Goal: Navigation & Orientation: Find specific page/section

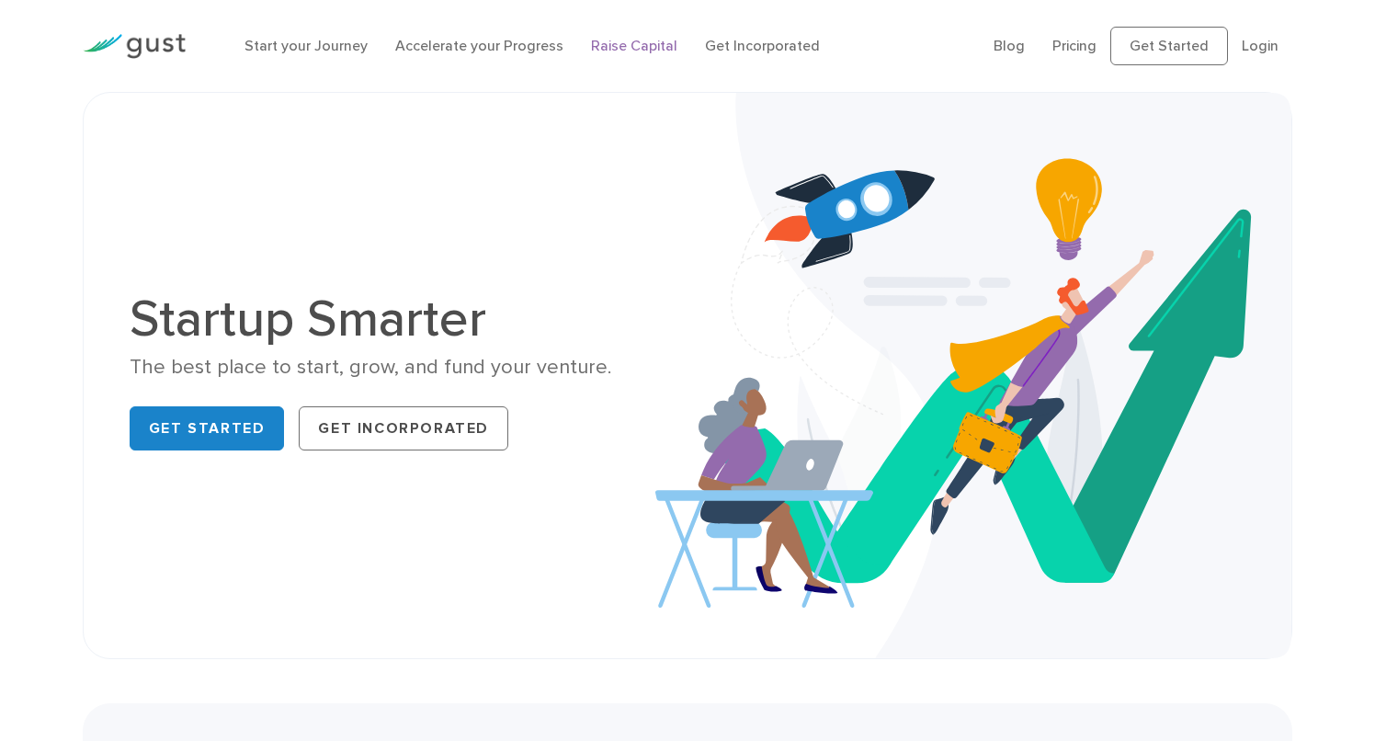
click at [616, 48] on link "Raise Capital" at bounding box center [634, 45] width 86 height 17
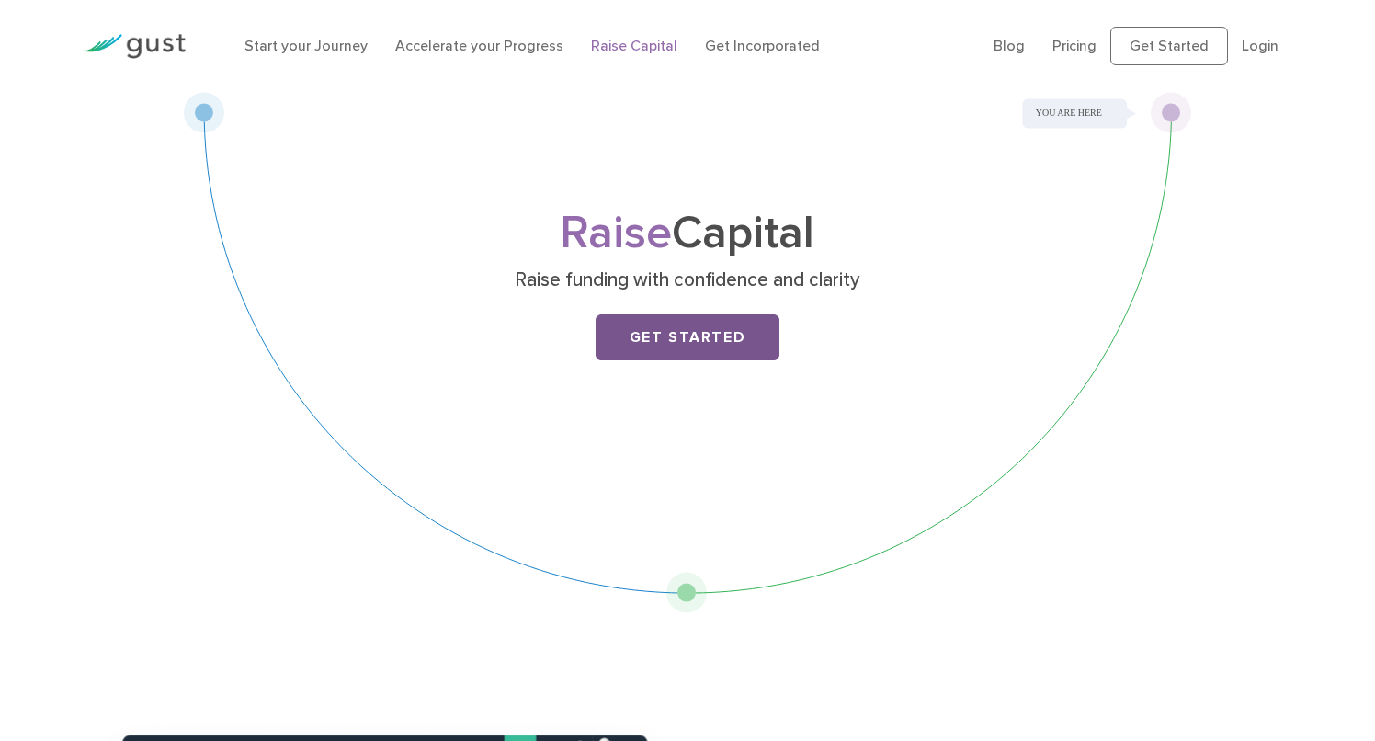
click at [699, 332] on link "Get Started" at bounding box center [688, 337] width 184 height 46
click at [489, 50] on link "Accelerate your Progress" at bounding box center [479, 45] width 168 height 17
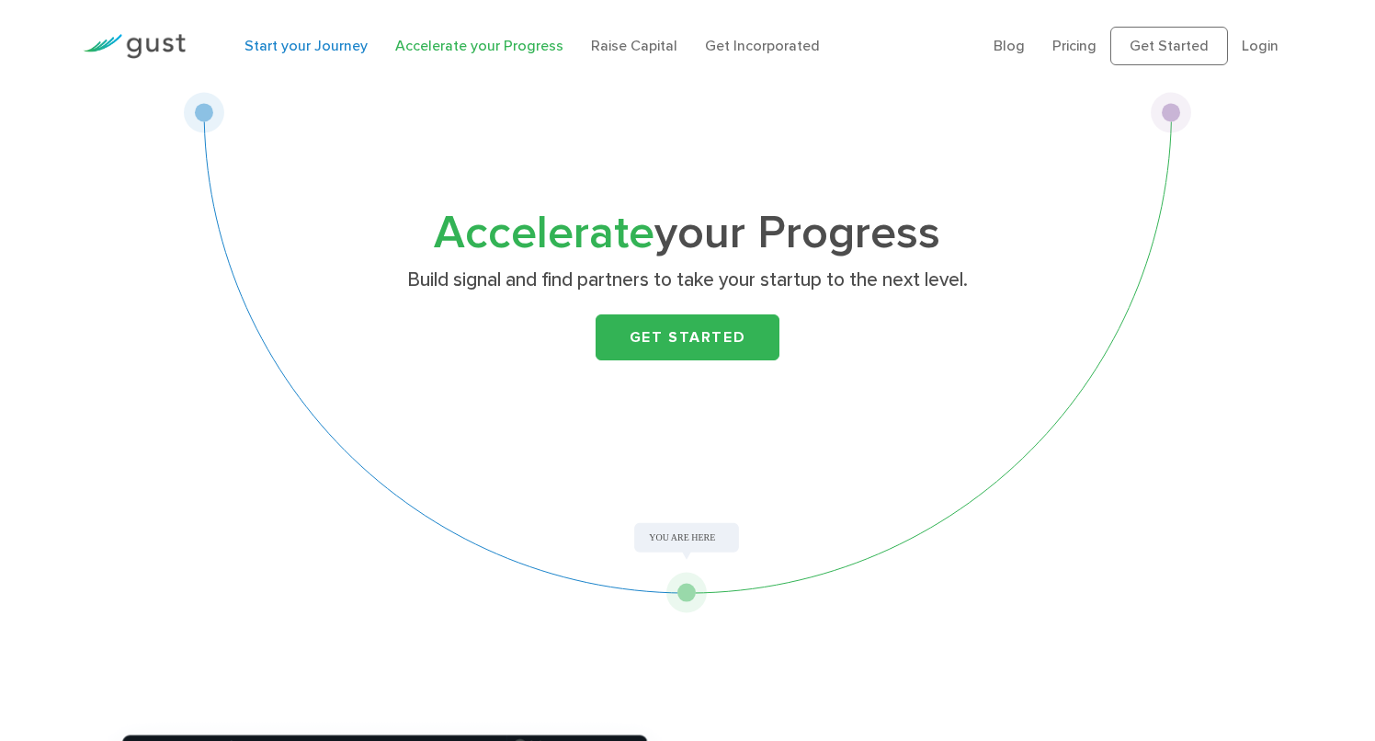
click at [324, 48] on link "Start your Journey" at bounding box center [306, 45] width 123 height 17
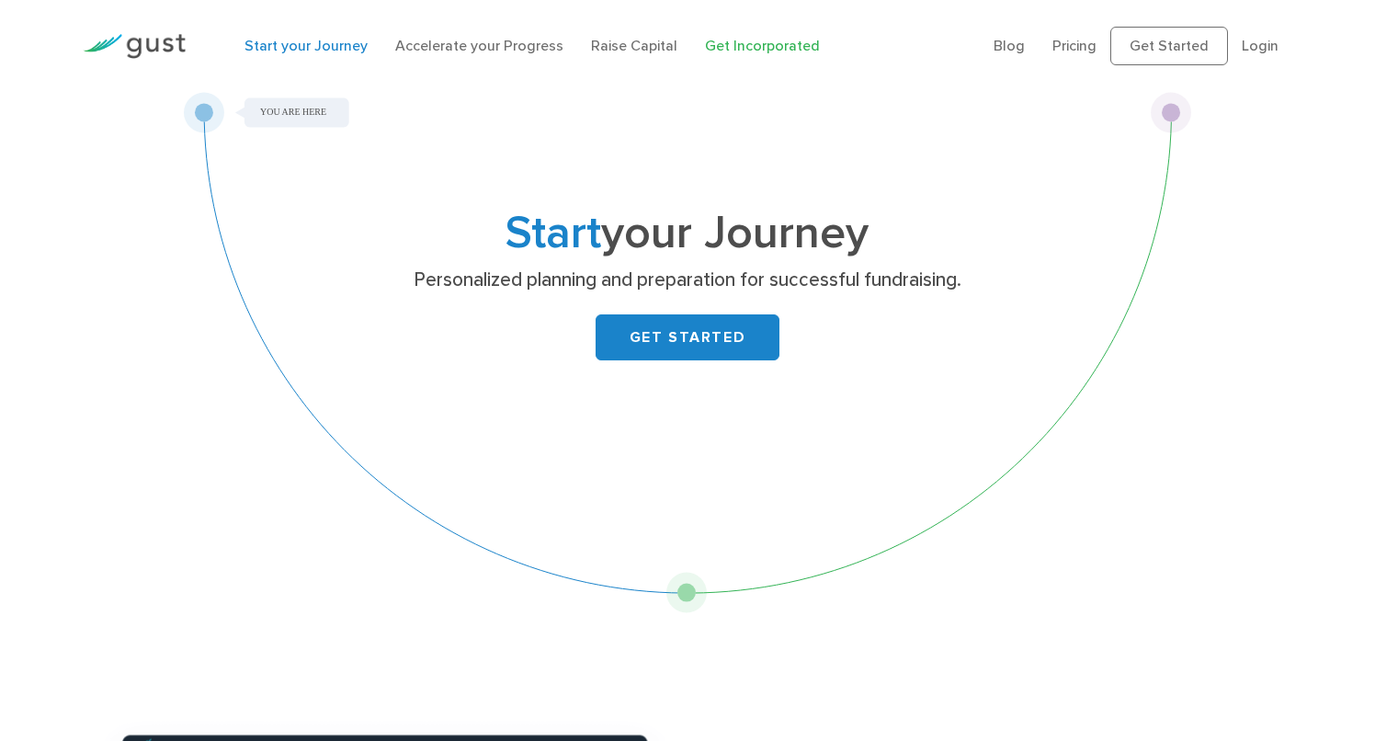
click at [734, 51] on link "Get Incorporated" at bounding box center [762, 45] width 115 height 17
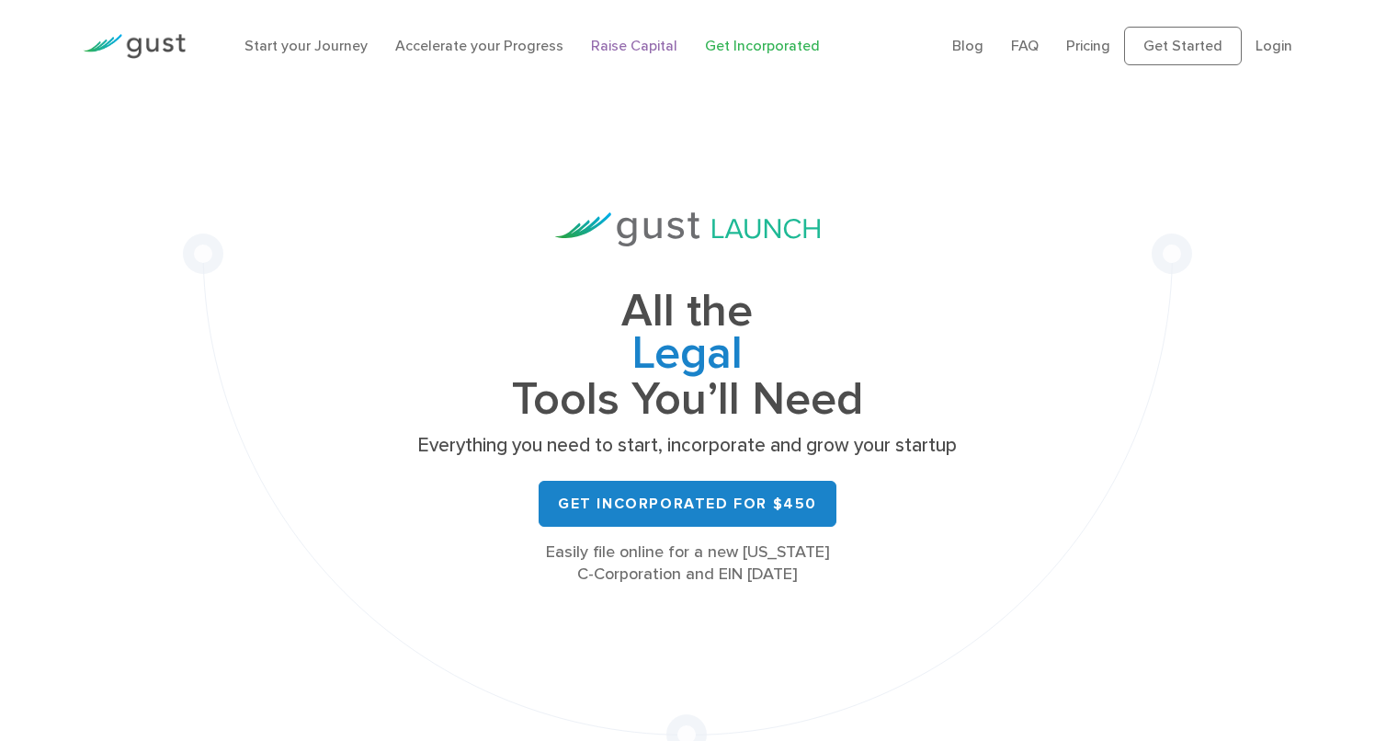
click at [621, 51] on link "Raise Capital" at bounding box center [634, 45] width 86 height 17
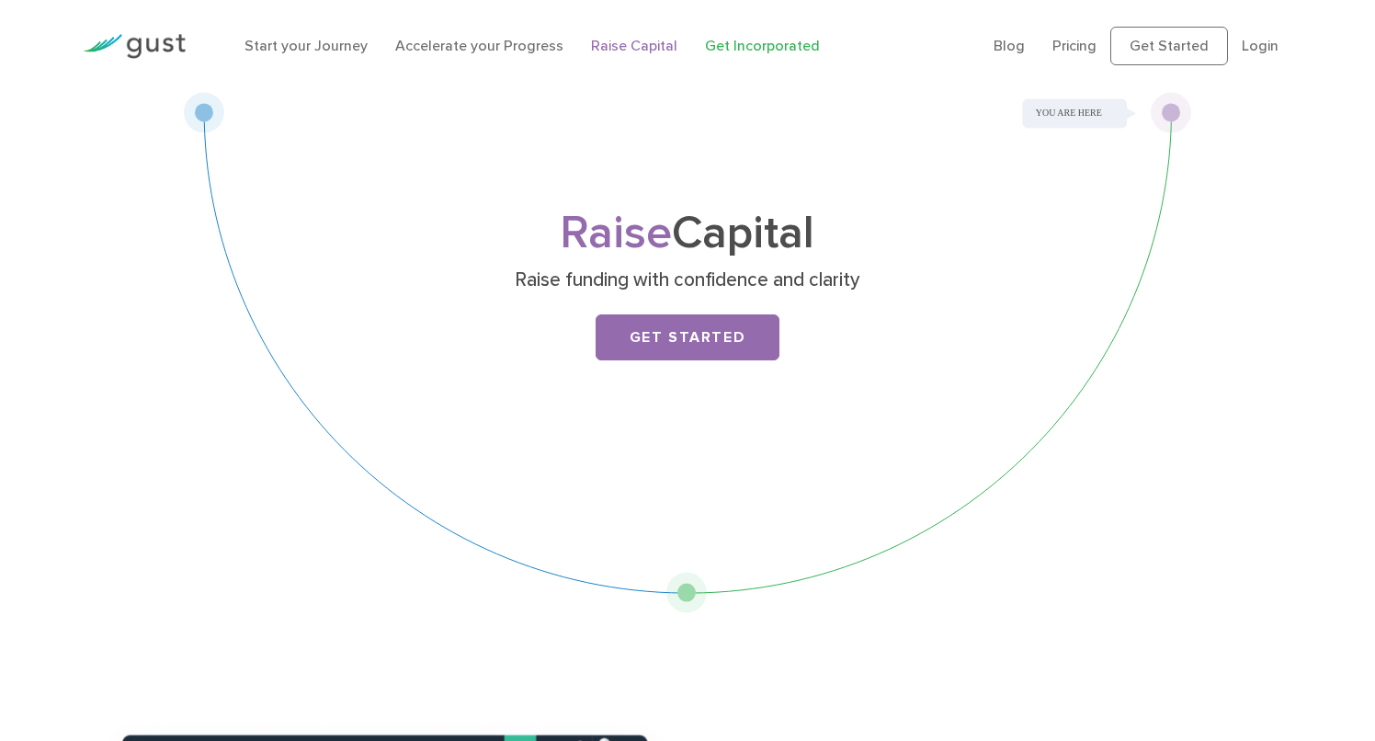
click at [708, 43] on link "Get Incorporated" at bounding box center [762, 45] width 115 height 17
